Goal: Task Accomplishment & Management: Use online tool/utility

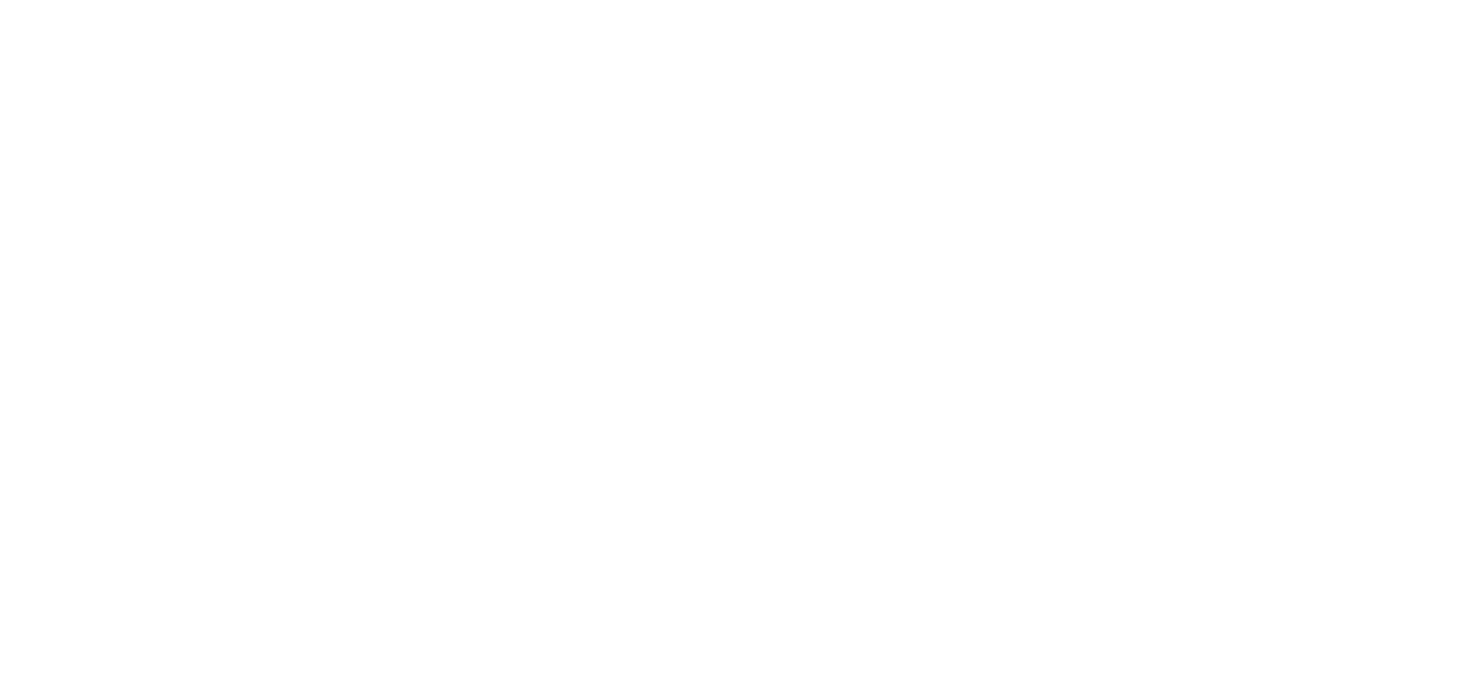
select select "*"
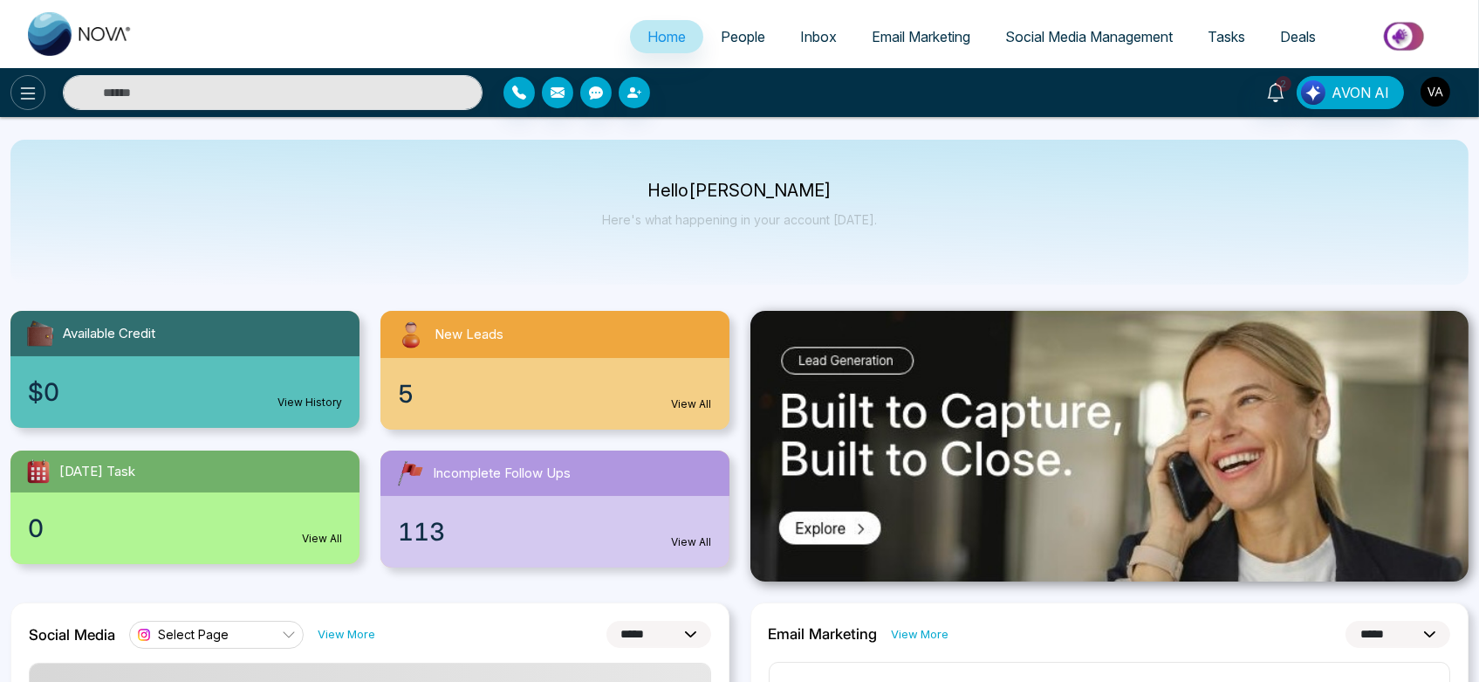
click at [18, 94] on icon at bounding box center [27, 93] width 21 height 21
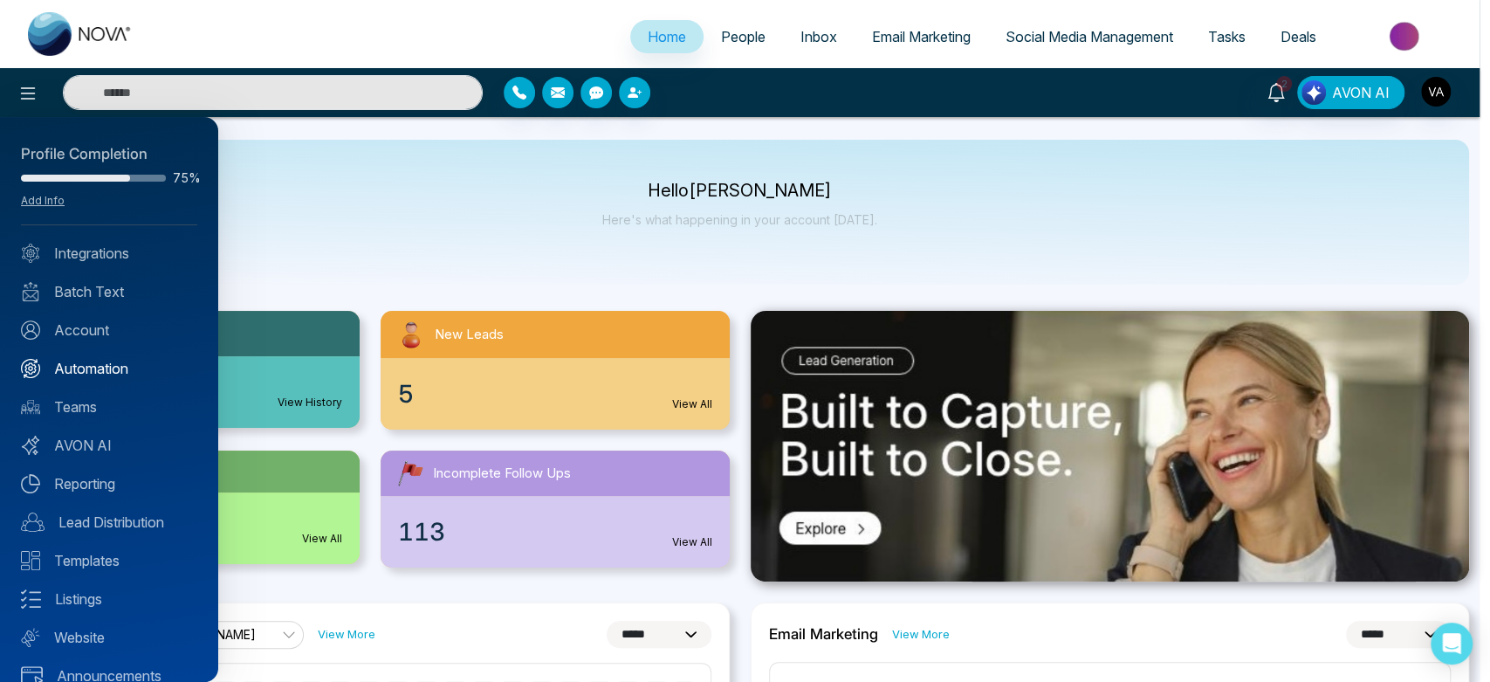
click at [109, 367] on link "Automation" at bounding box center [109, 368] width 176 height 21
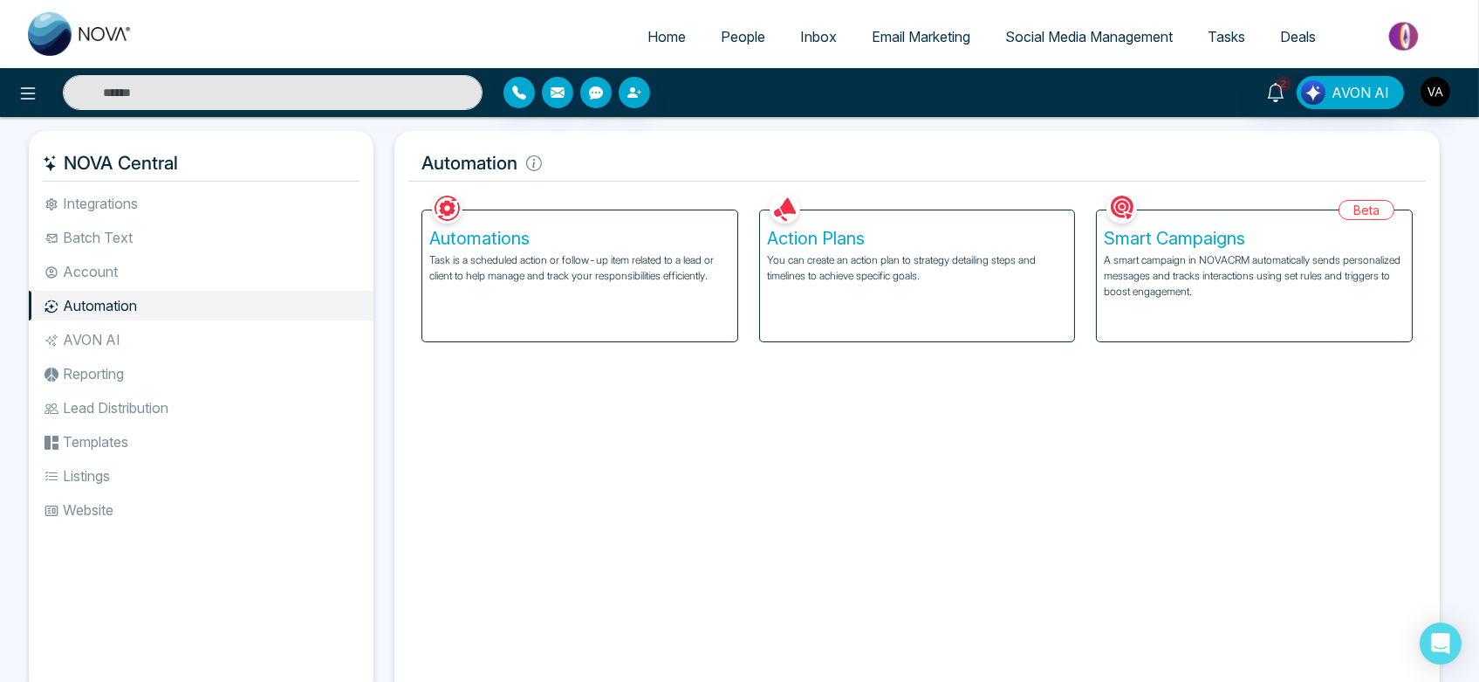
click at [69, 346] on li "AVON AI" at bounding box center [201, 340] width 345 height 30
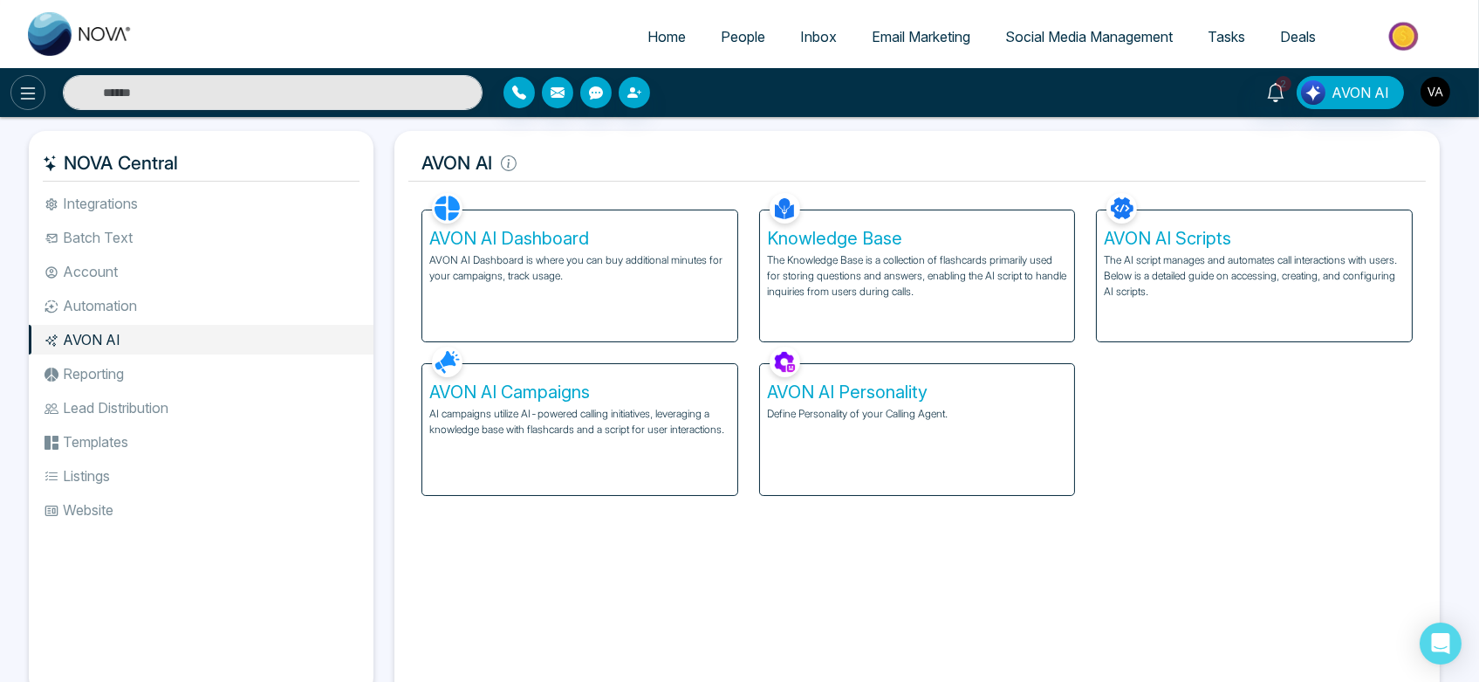
click at [20, 80] on button at bounding box center [27, 92] width 35 height 35
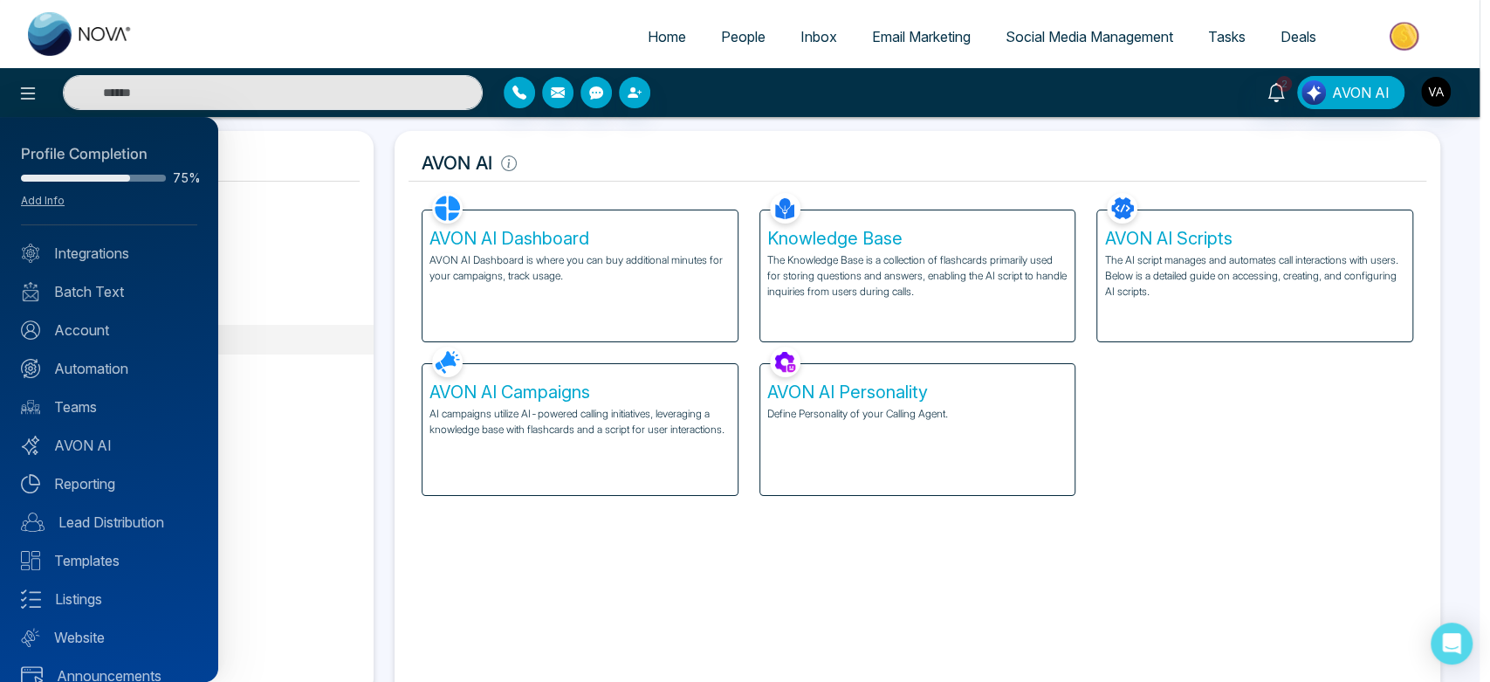
click at [547, 550] on div at bounding box center [745, 341] width 1490 height 682
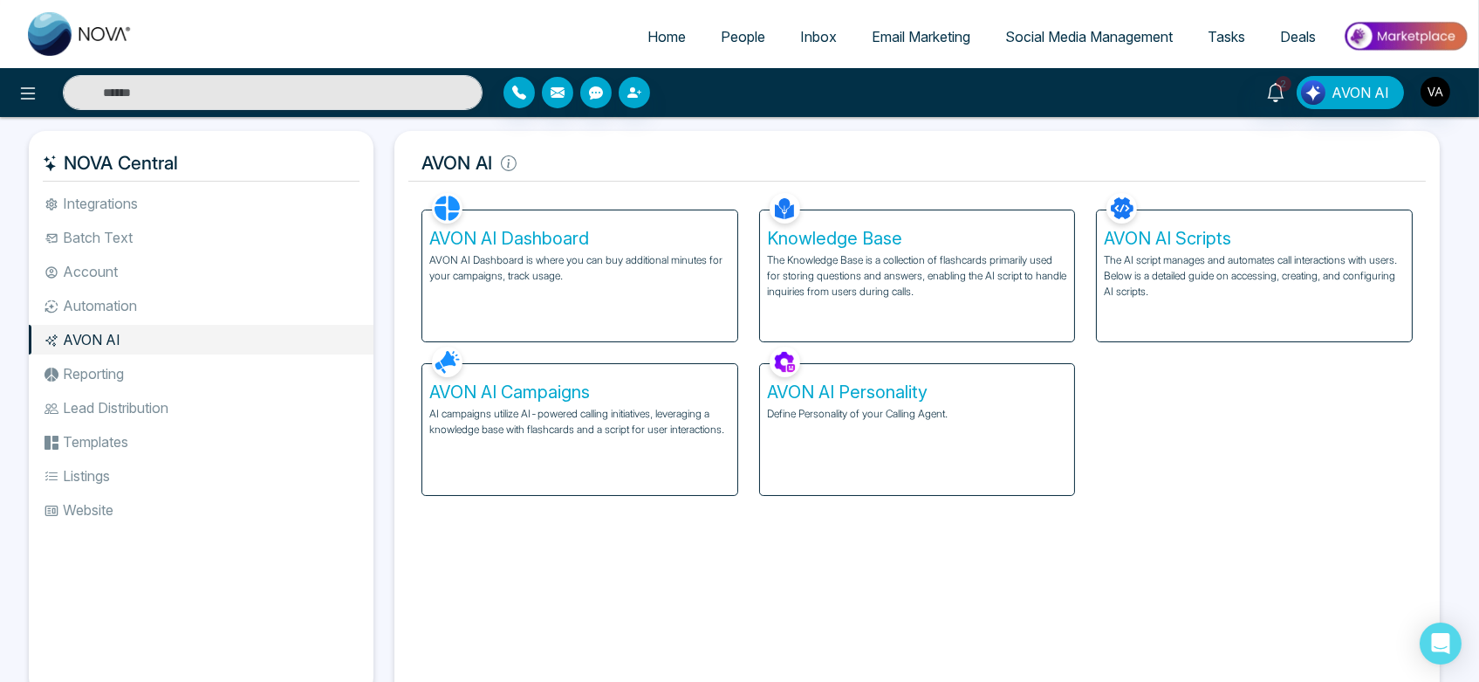
click at [582, 410] on p "AI campaigns utilize AI-powered calling initiatives, leveraging a knowledge bas…" at bounding box center [579, 421] width 301 height 31
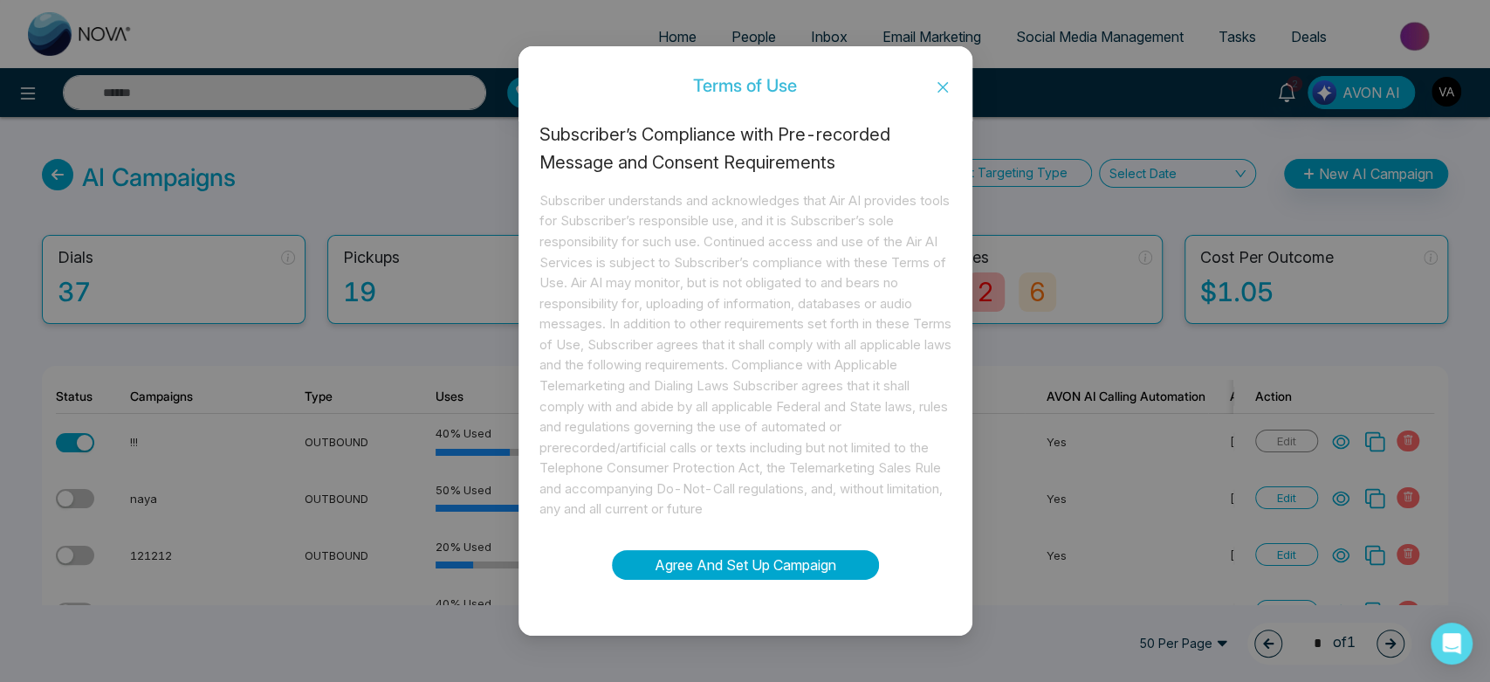
click at [803, 559] on button "Agree And Set Up Campaign" at bounding box center [745, 565] width 267 height 30
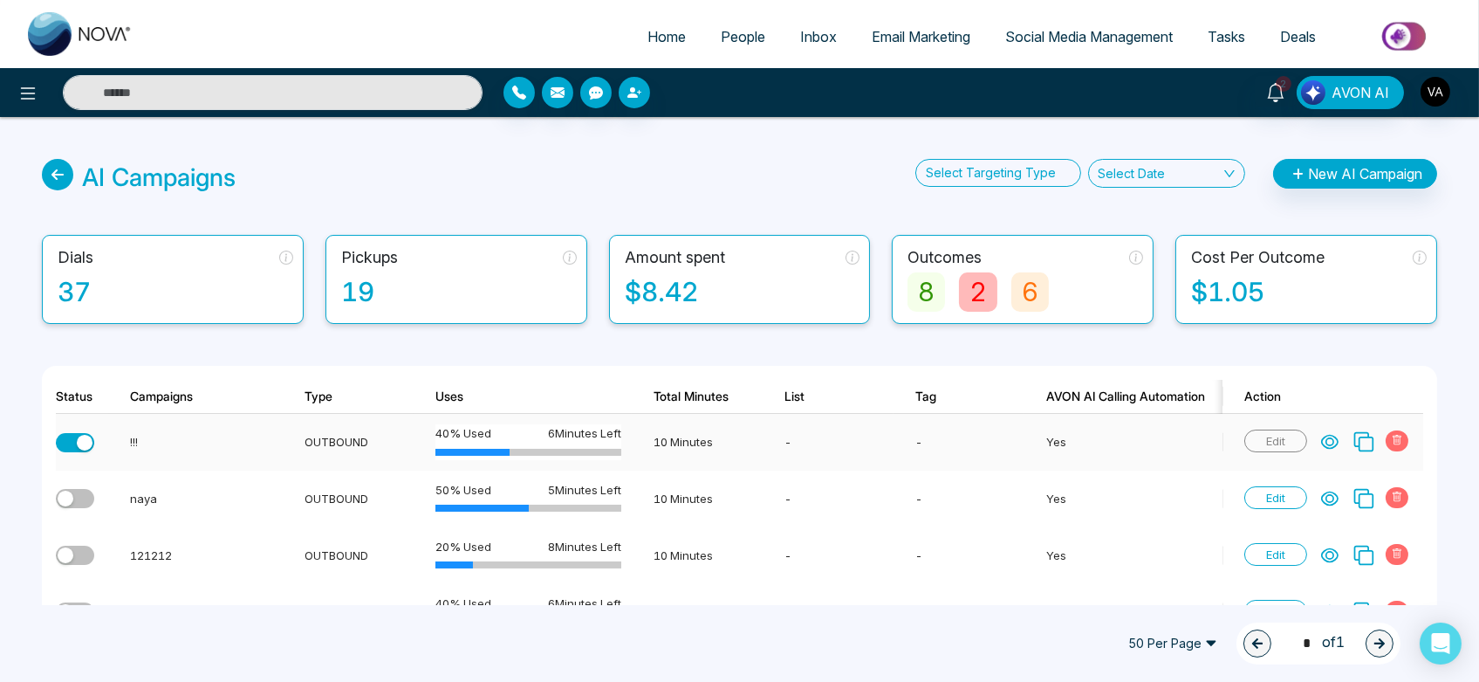
click at [1334, 445] on icon at bounding box center [1329, 441] width 17 height 17
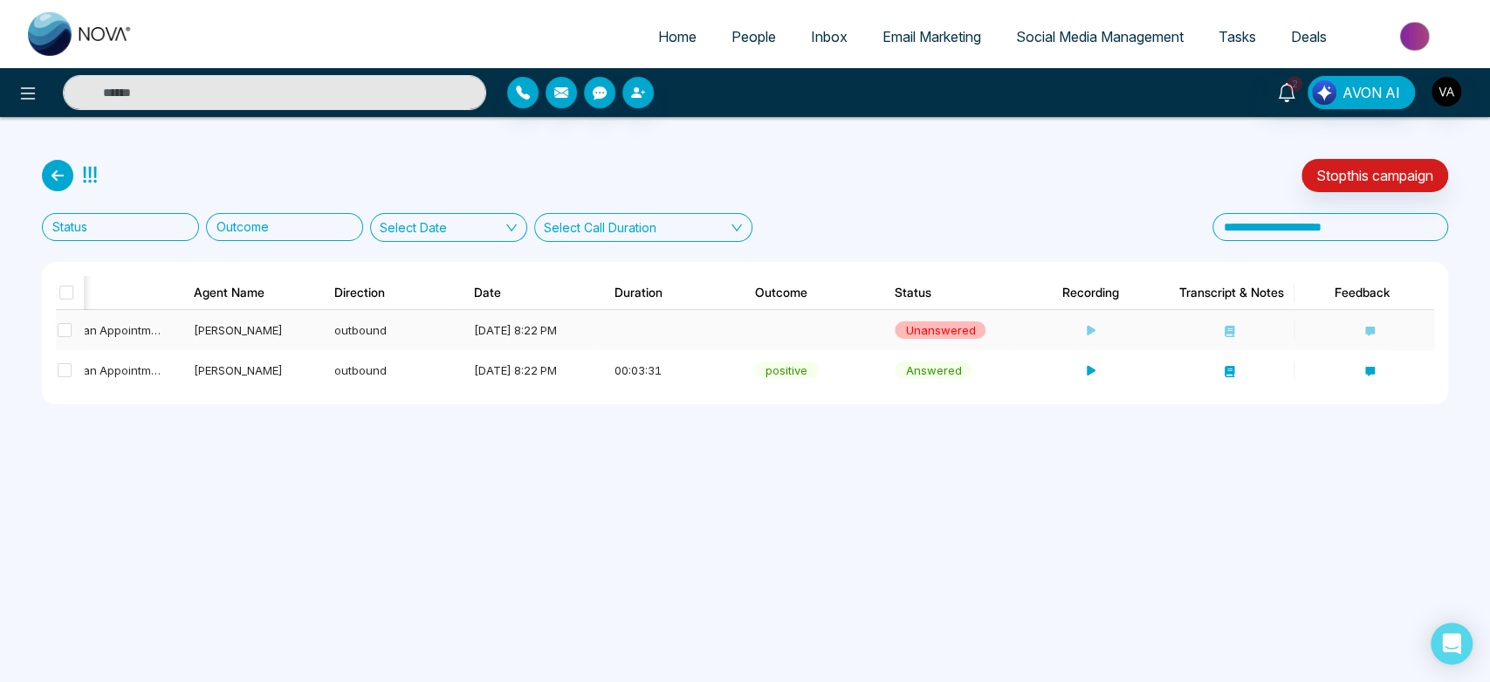
scroll to position [0, 333]
click at [1086, 365] on icon at bounding box center [1088, 370] width 11 height 11
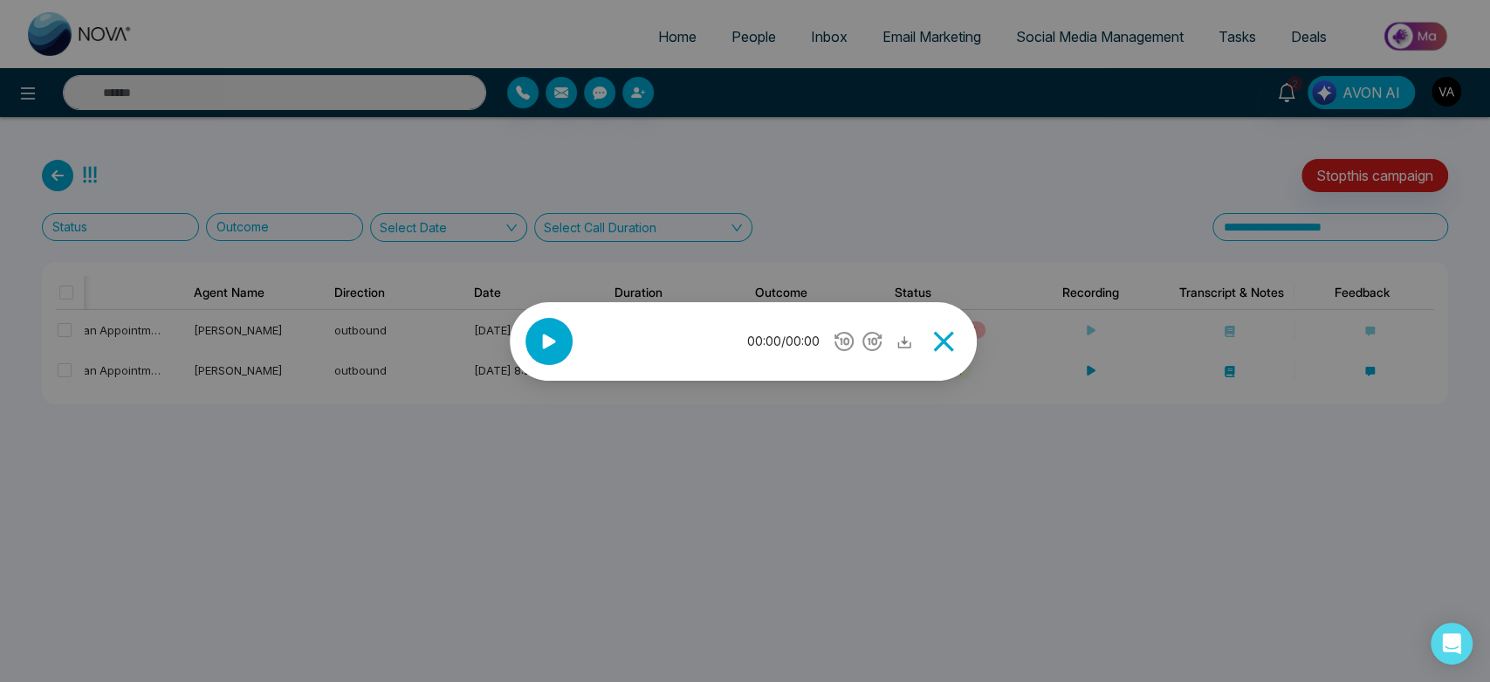
click at [550, 326] on div at bounding box center [548, 341] width 47 height 47
click at [545, 345] on icon at bounding box center [548, 340] width 13 height 15
click at [940, 343] on icon at bounding box center [943, 341] width 35 height 35
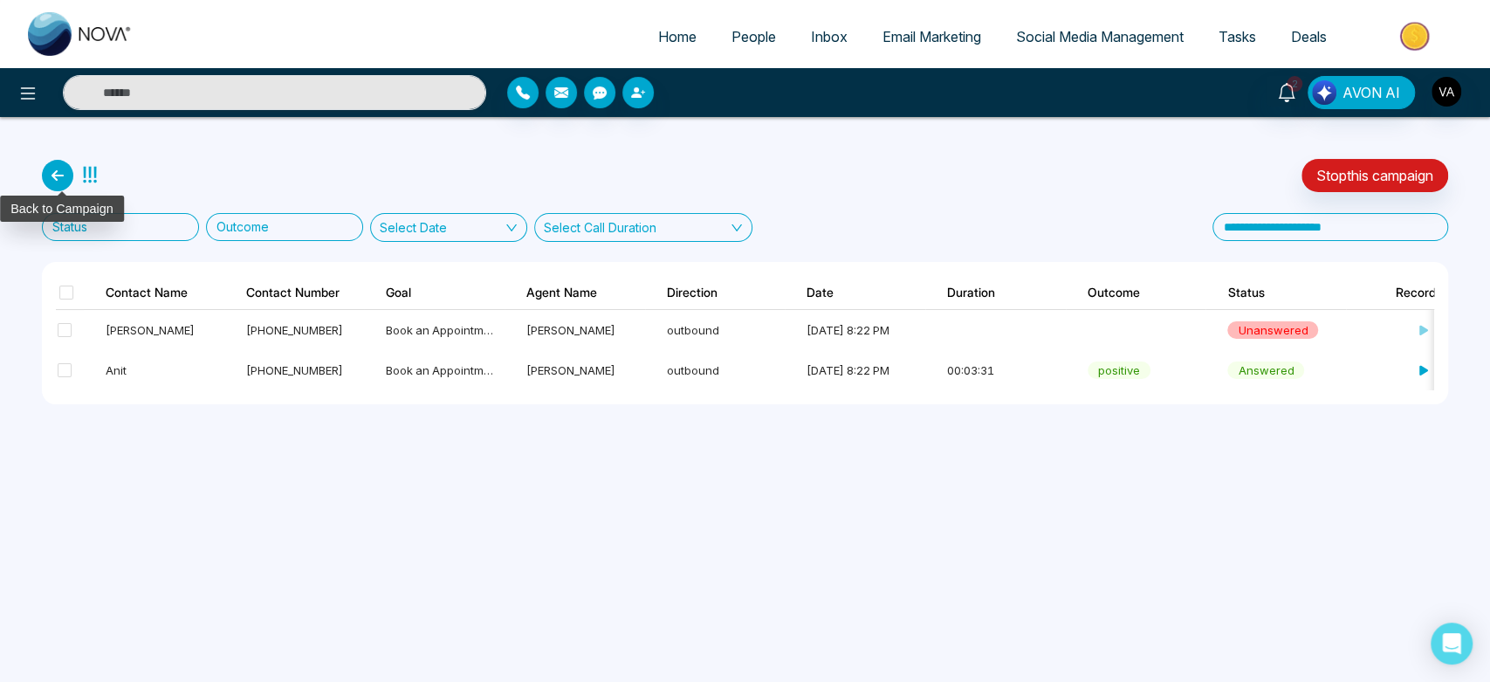
click at [49, 175] on icon at bounding box center [57, 175] width 31 height 31
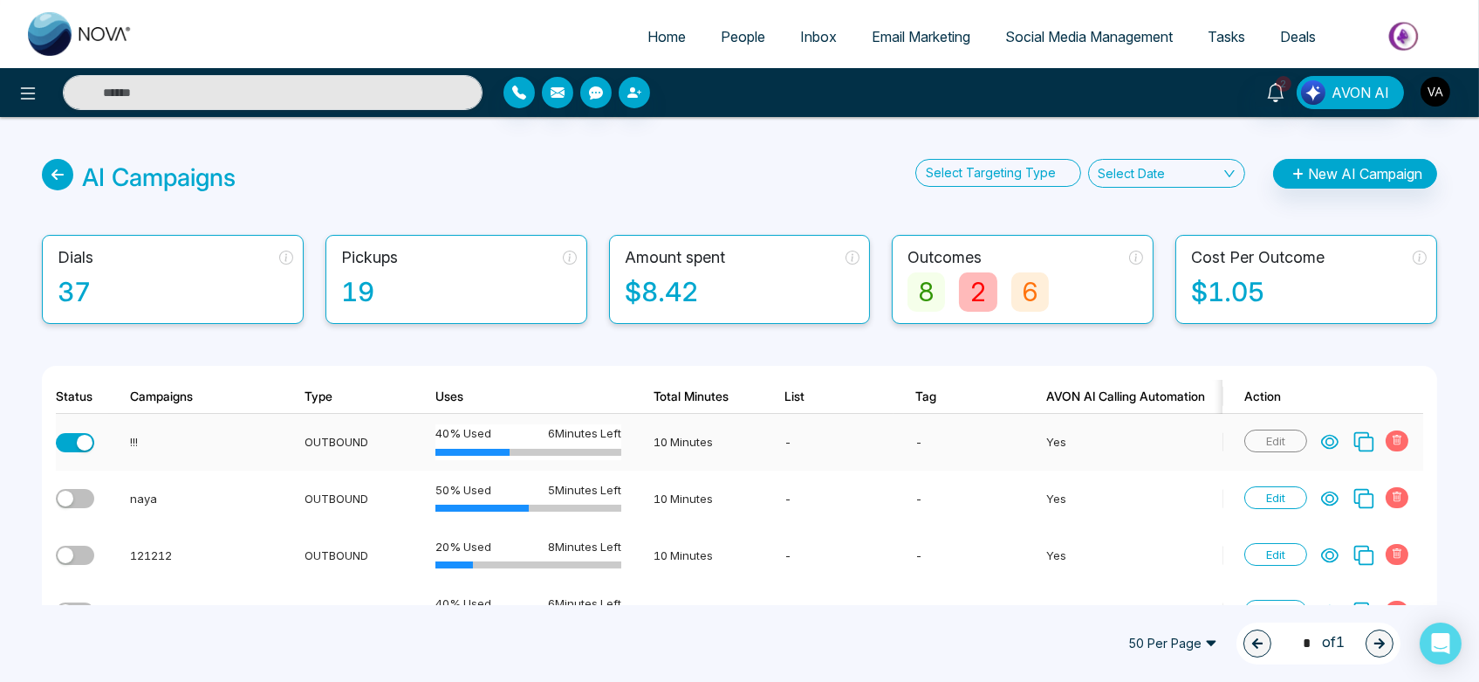
click at [1324, 440] on icon at bounding box center [1329, 441] width 17 height 17
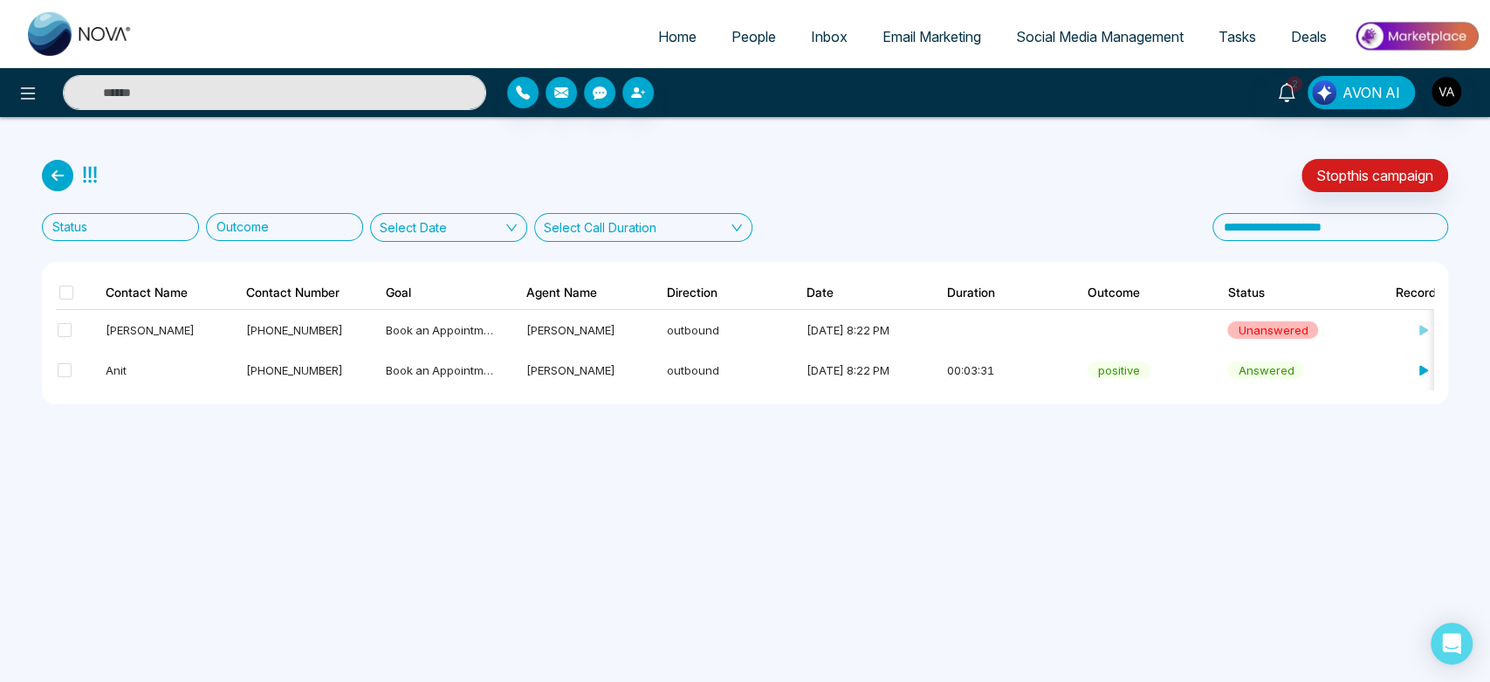
click at [677, 48] on link "Home" at bounding box center [677, 36] width 73 height 33
select select "*"
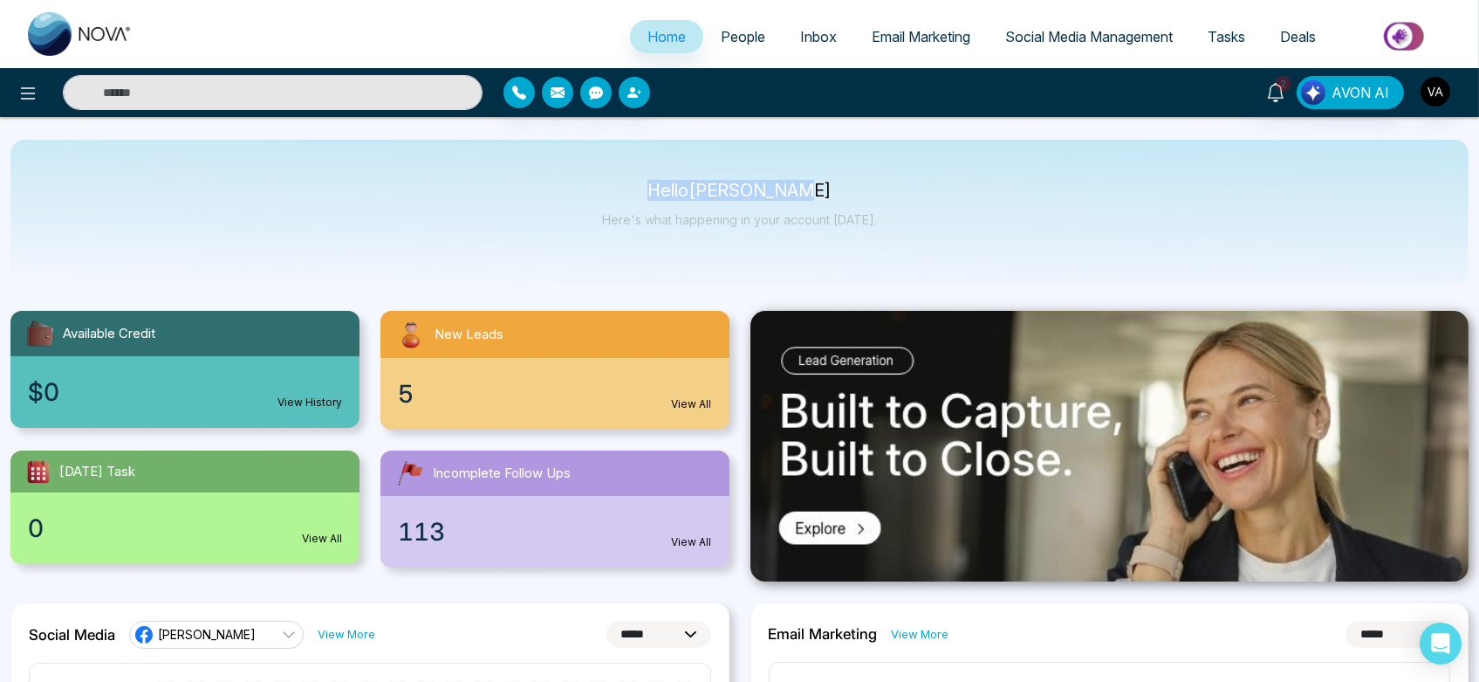
drag, startPoint x: 873, startPoint y: 193, endPoint x: 652, endPoint y: 171, distance: 221.9
click at [652, 171] on div "Hello [PERSON_NAME] Admin Here's what happening in your account [DATE]." at bounding box center [739, 212] width 1458 height 145
click at [933, 168] on div "Hello [PERSON_NAME] Admin Here's what happening in your account [DATE]." at bounding box center [739, 212] width 1458 height 145
click at [1429, 98] on img "button" at bounding box center [1436, 92] width 30 height 30
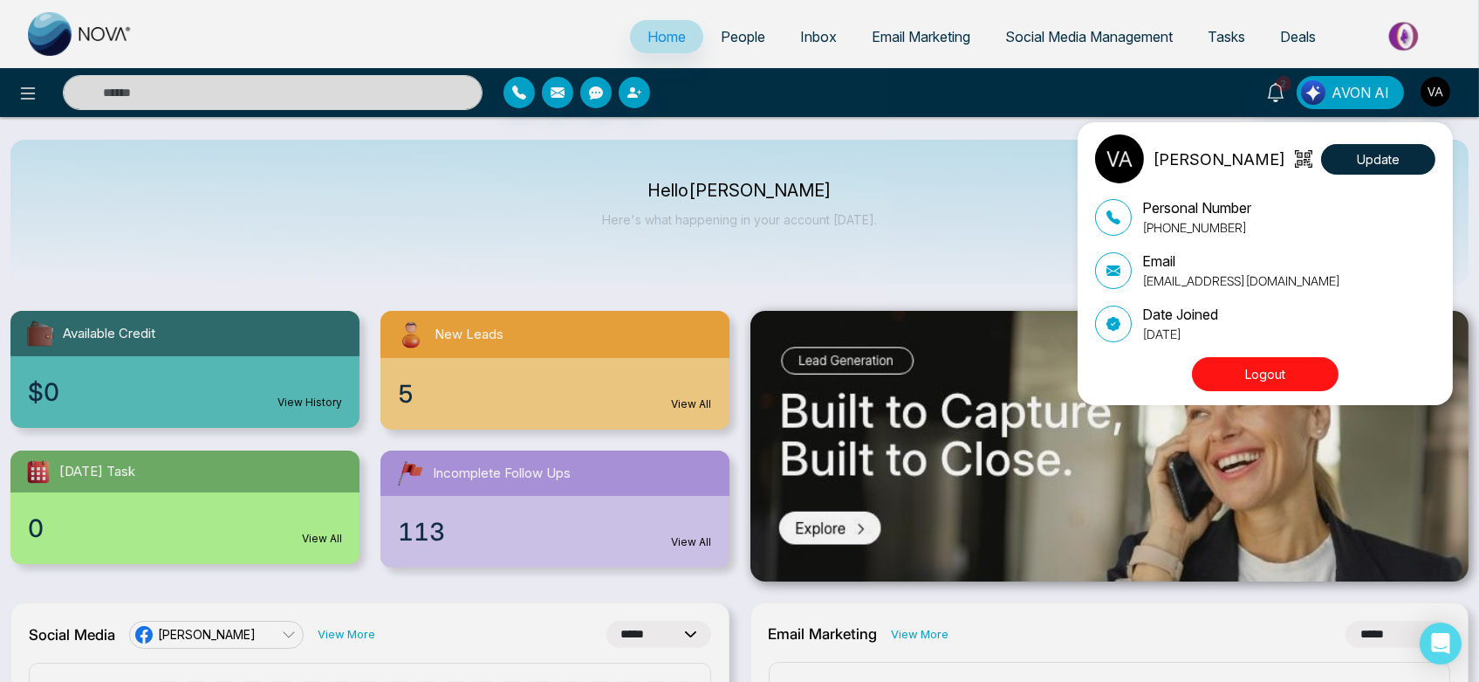
click at [1290, 365] on button "Logout" at bounding box center [1265, 374] width 147 height 34
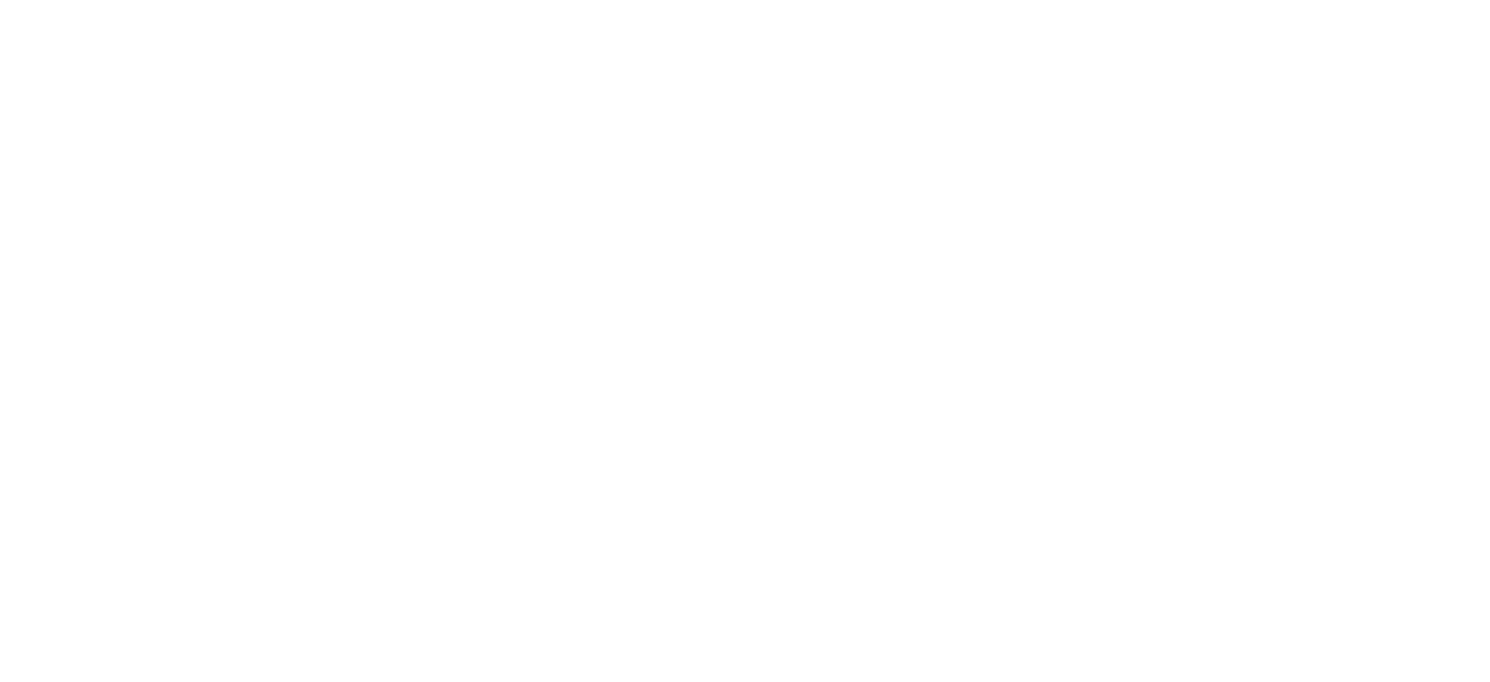
select select "*"
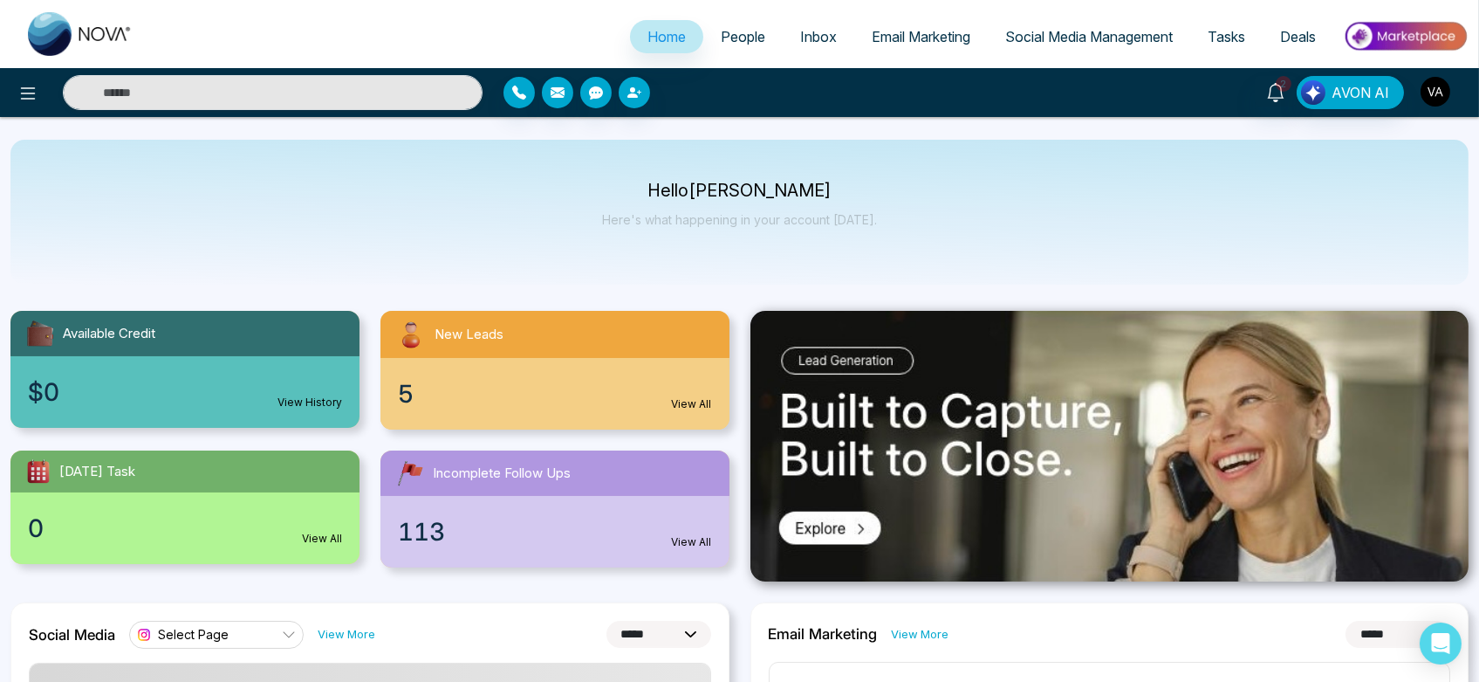
click at [1432, 100] on img "button" at bounding box center [1436, 92] width 30 height 30
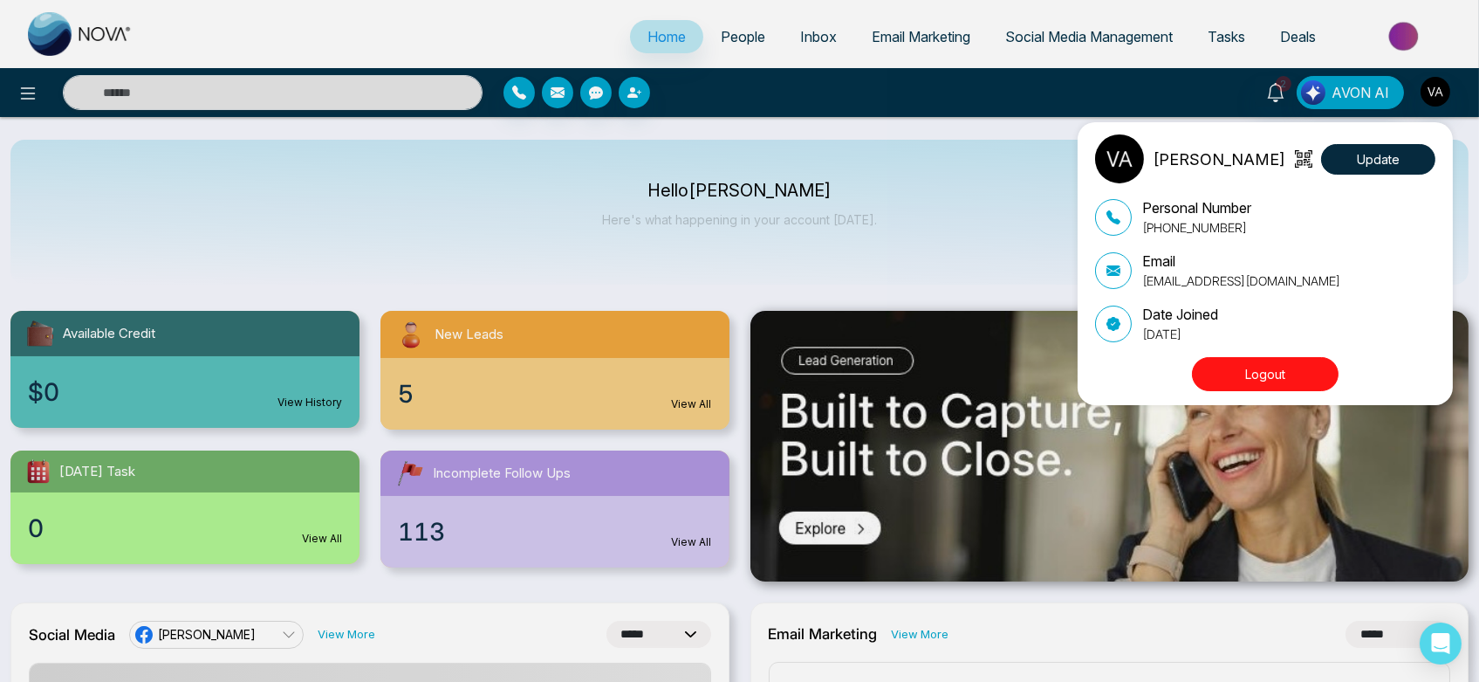
drag, startPoint x: 1283, startPoint y: 360, endPoint x: 1285, endPoint y: 372, distance: 11.5
click at [1285, 372] on button "Logout" at bounding box center [1265, 374] width 147 height 34
